Goal: Transaction & Acquisition: Book appointment/travel/reservation

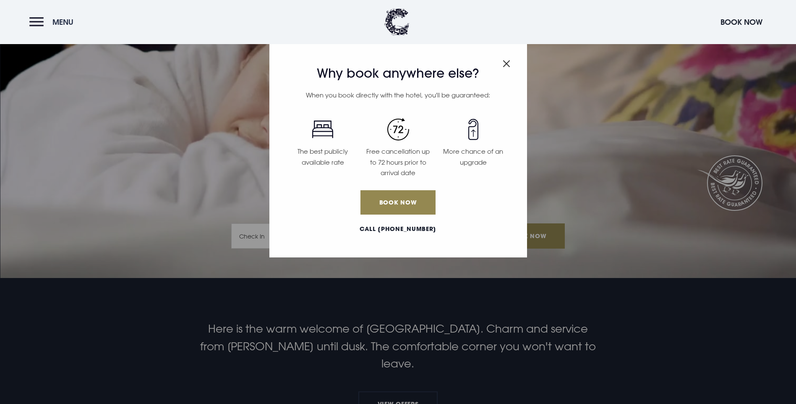
click at [52, 21] on span "Menu" at bounding box center [62, 22] width 21 height 10
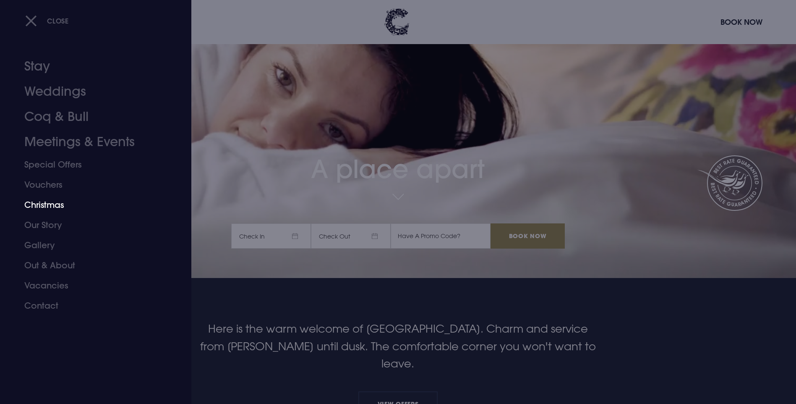
click at [55, 208] on link "Christmas" at bounding box center [90, 205] width 133 height 20
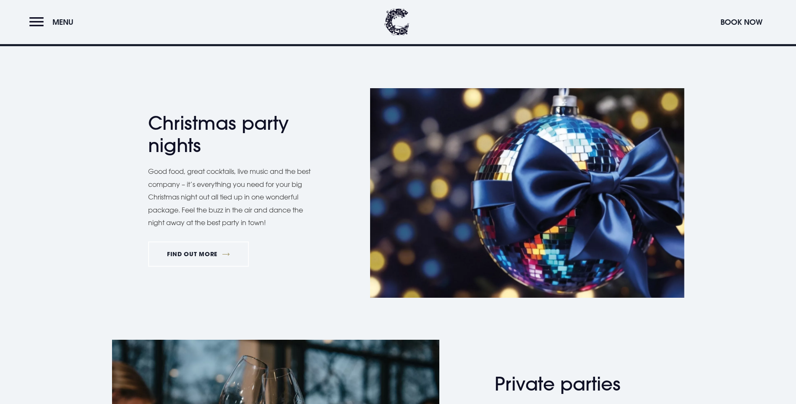
scroll to position [378, 0]
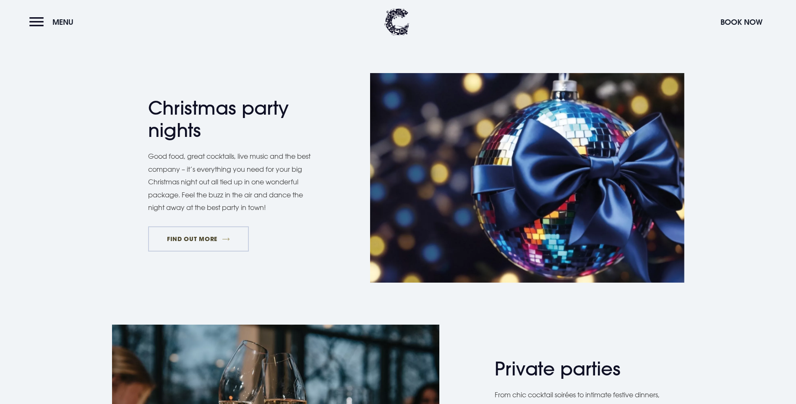
click at [191, 251] on link "FIND OUT MORE" at bounding box center [198, 238] width 101 height 25
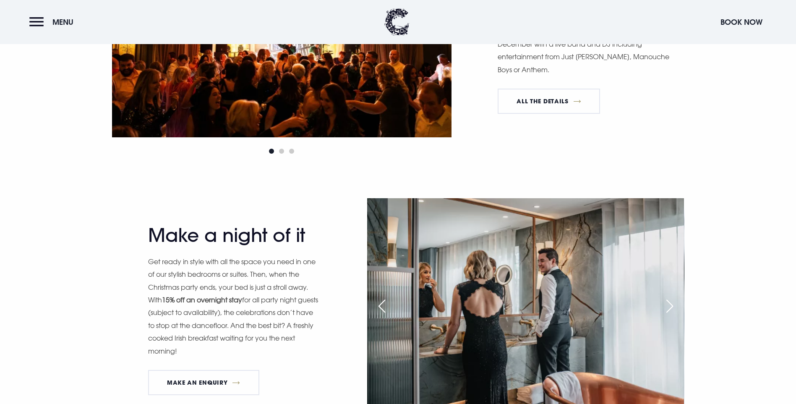
scroll to position [755, 0]
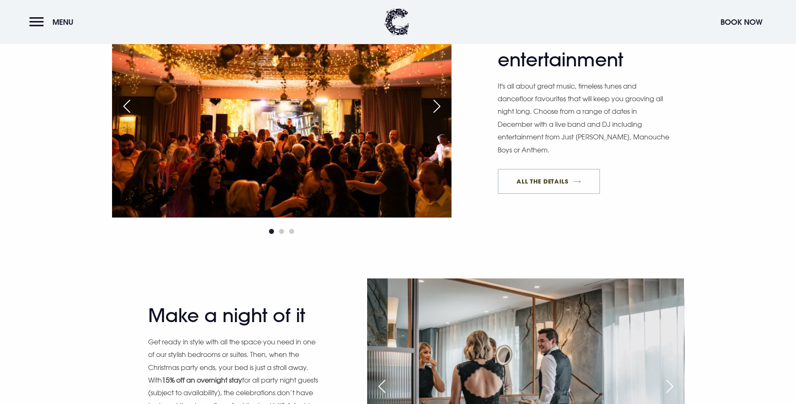
click at [537, 194] on link "All The Details" at bounding box center [549, 181] width 102 height 25
